Goal: Book appointment/travel/reservation

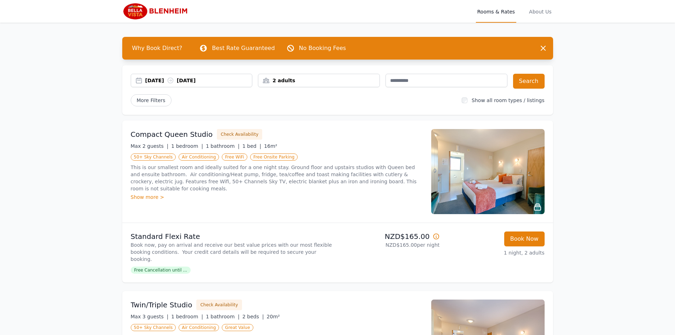
click at [154, 76] on div "[DATE] [DATE]" at bounding box center [192, 80] width 122 height 13
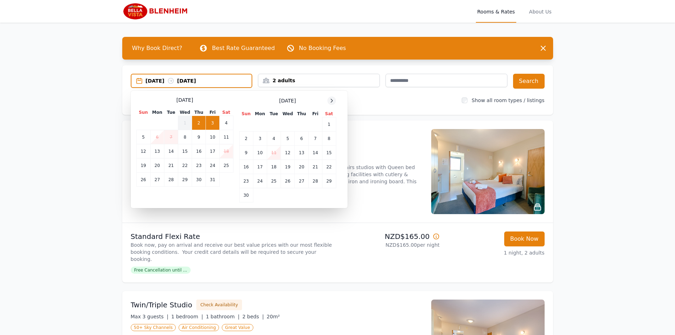
click at [331, 101] on icon at bounding box center [332, 101] width 6 height 6
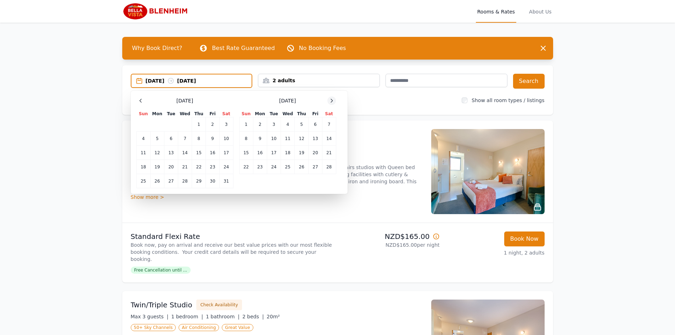
click at [331, 101] on icon at bounding box center [332, 101] width 6 height 6
click at [288, 141] on td "11" at bounding box center [288, 138] width 14 height 14
click at [326, 139] on td "14" at bounding box center [329, 138] width 14 height 14
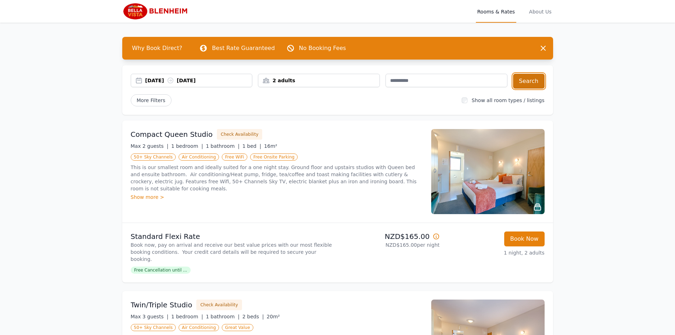
click at [538, 81] on button "Search" at bounding box center [529, 81] width 32 height 15
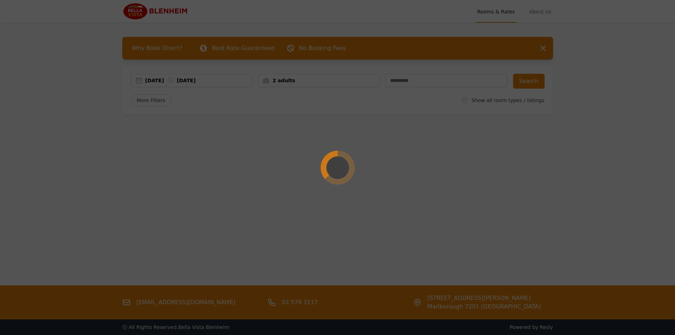
click at [542, 46] on div at bounding box center [337, 167] width 675 height 335
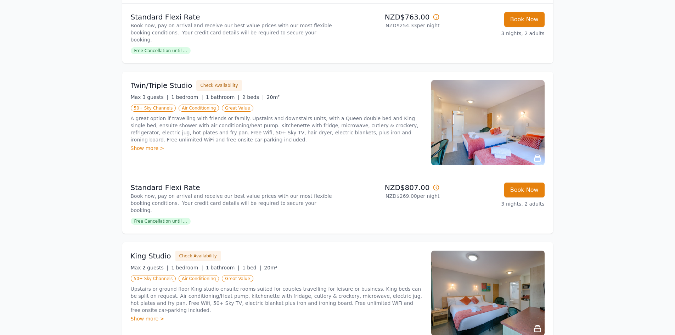
scroll to position [425, 0]
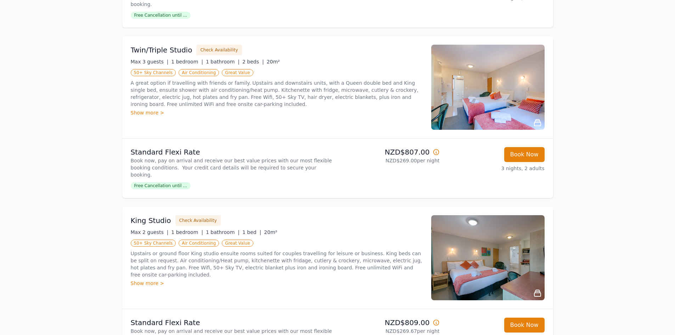
click at [535, 289] on icon at bounding box center [537, 293] width 9 height 9
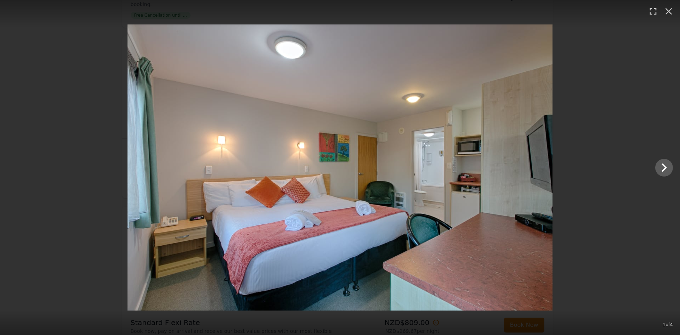
click at [648, 163] on div at bounding box center [340, 167] width 680 height 286
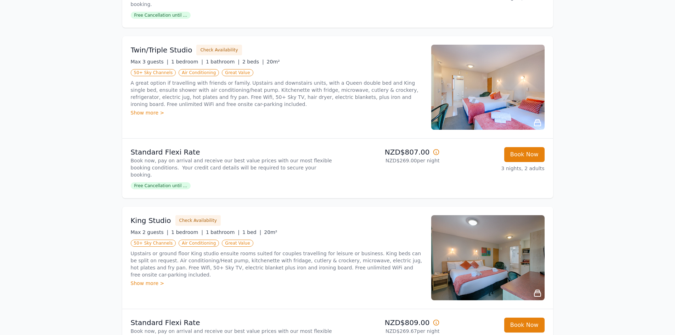
scroll to position [461, 0]
